Goal: Navigation & Orientation: Find specific page/section

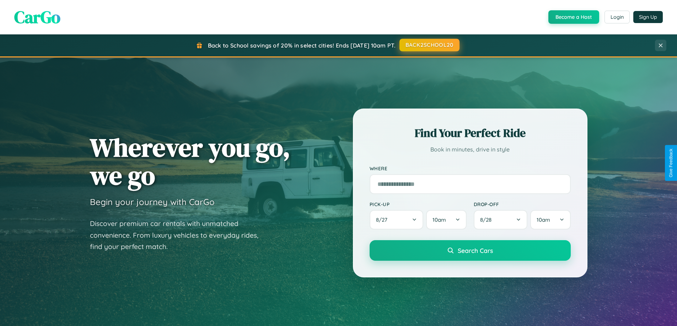
click at [429, 45] on button "BACK2SCHOOL20" at bounding box center [429, 45] width 60 height 13
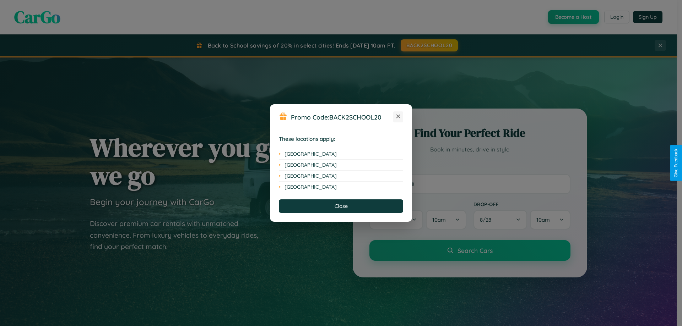
click at [398, 117] on icon at bounding box center [398, 117] width 4 height 4
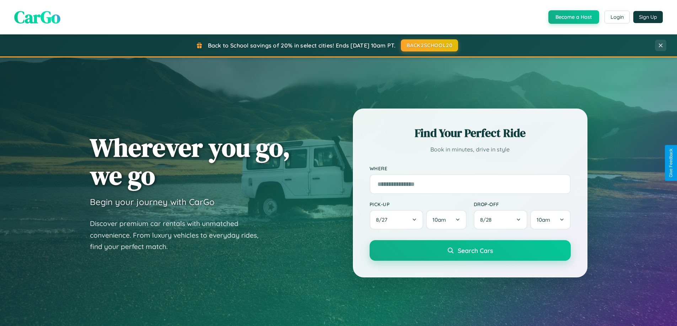
scroll to position [489, 0]
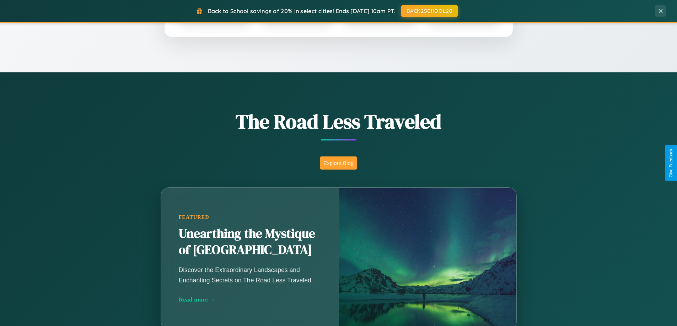
click at [338, 163] on button "Explore Blog" at bounding box center [338, 163] width 37 height 13
